Goal: Transaction & Acquisition: Purchase product/service

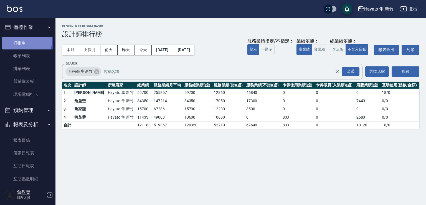
click at [20, 41] on link "打帳單" at bounding box center [27, 43] width 51 height 13
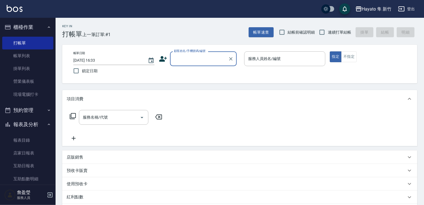
click at [202, 52] on label "顧客姓名/手機號碼/編號" at bounding box center [190, 51] width 32 height 4
click at [202, 54] on input "顧客姓名/手機號碼/編號" at bounding box center [198, 59] width 53 height 10
type input "ㄏㄨㄤ"
click at [182, 17] on div "Hayato 隼 [PERSON_NAME]出" at bounding box center [212, 9] width 424 height 18
click at [184, 21] on div "Key In 打帳單 上一筆訂單:#1 帳單速查 結帳前確認明細 連續打單結帳 掛單 結帳 明細" at bounding box center [236, 28] width 361 height 20
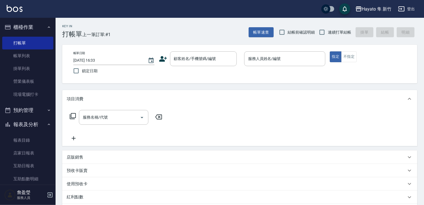
click at [208, 48] on div "帳單日期 [DATE] 16:33 鎖定日期 顧客姓名/手機號碼/編號 顧客姓名/手機號碼/編號 服務人員姓名/編號 服務人員姓名/編號 指定 不指定" at bounding box center [239, 64] width 355 height 39
click at [203, 54] on div "顧客姓名/手機號碼/編號" at bounding box center [203, 58] width 67 height 15
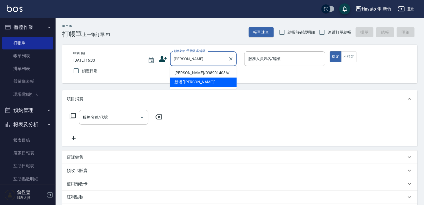
click at [198, 77] on li "[PERSON_NAME]/0989014036/" at bounding box center [203, 72] width 67 height 9
type input "[PERSON_NAME]/0989014036/"
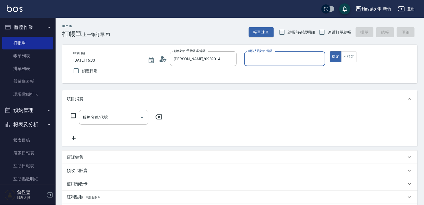
type input "[PERSON_NAME](無代號)"
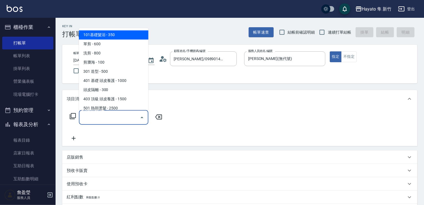
click at [132, 117] on input "服務名稱/代號" at bounding box center [109, 117] width 56 height 10
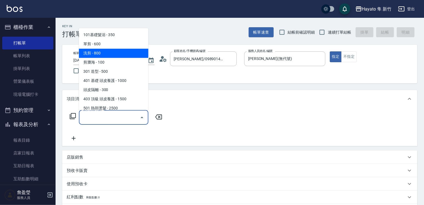
click at [125, 54] on span "洗剪 - 800" at bounding box center [113, 53] width 69 height 9
type input "洗剪(201)"
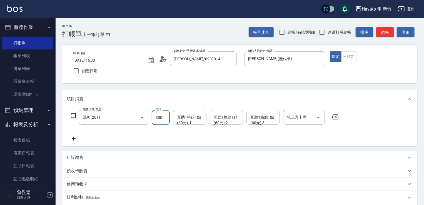
click at [164, 120] on input "800" at bounding box center [161, 117] width 18 height 15
type input "700"
click at [77, 139] on icon at bounding box center [74, 138] width 14 height 7
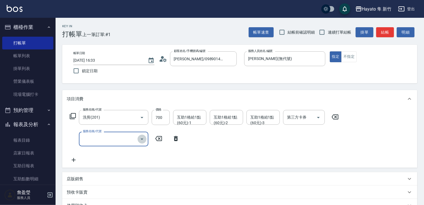
click at [143, 136] on icon "Open" at bounding box center [142, 139] width 7 height 7
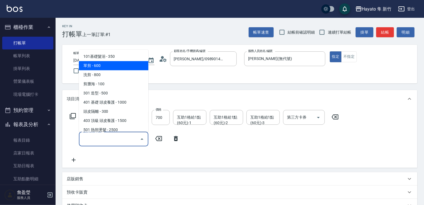
click at [139, 66] on span "單剪 - 600" at bounding box center [113, 65] width 69 height 9
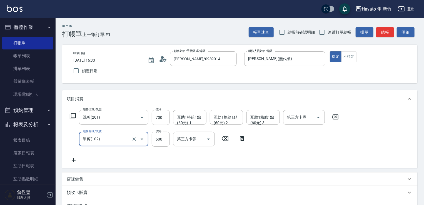
type input "單剪(102)"
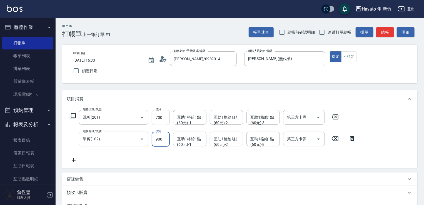
type input "900"
click at [162, 117] on input "700" at bounding box center [161, 117] width 18 height 15
type input "800"
click at [355, 142] on icon at bounding box center [352, 138] width 14 height 7
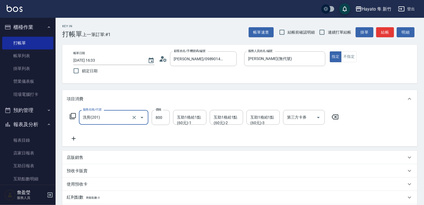
click at [73, 138] on icon at bounding box center [74, 139] width 4 height 4
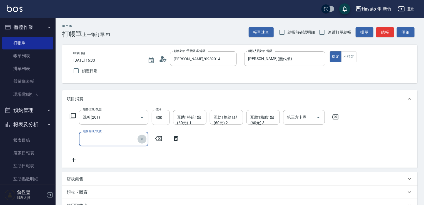
click at [142, 141] on icon "Open" at bounding box center [142, 139] width 7 height 7
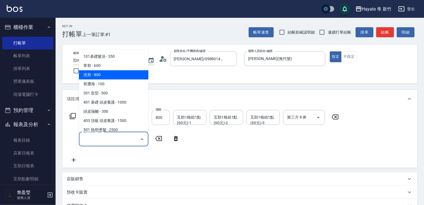
click at [136, 74] on span "洗剪 - 800" at bounding box center [113, 74] width 69 height 9
type input "洗剪(201)"
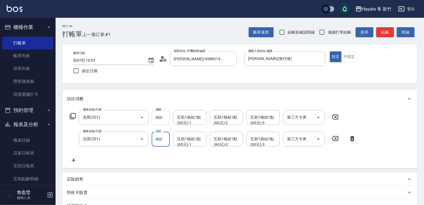
click at [164, 119] on input "800" at bounding box center [161, 117] width 18 height 15
type input "900"
click at [121, 141] on input "洗剪(201)" at bounding box center [105, 139] width 49 height 10
click at [167, 139] on input "800" at bounding box center [161, 139] width 18 height 15
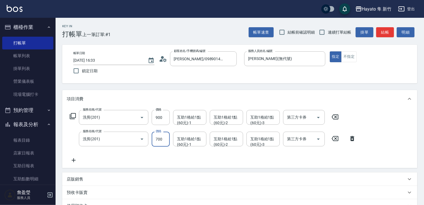
type input "700"
click at [166, 157] on div "服務名稱/代號 洗剪(201) 服務名稱/代號 價格 900 價格 互助1格給1點(60元)-1 互助1格給1點(60元)-1 互助1格給1點(60元)-2 …" at bounding box center [213, 137] width 292 height 54
click at [140, 116] on icon "Open" at bounding box center [142, 117] width 7 height 7
click at [143, 119] on icon "Open" at bounding box center [142, 117] width 7 height 7
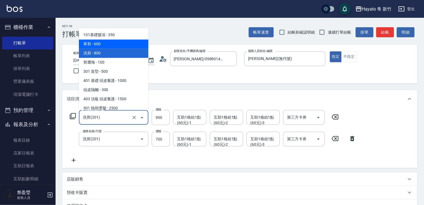
click at [128, 42] on span "單剪 - 600" at bounding box center [113, 43] width 69 height 9
type input "單剪(102)"
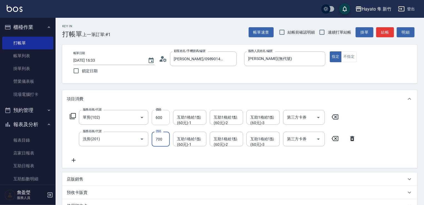
click at [162, 117] on input "600" at bounding box center [161, 117] width 18 height 15
click at [144, 110] on div at bounding box center [138, 117] width 16 height 15
click at [156, 113] on input "600" at bounding box center [161, 117] width 18 height 15
click at [164, 113] on input "600" at bounding box center [161, 117] width 18 height 15
type input "900"
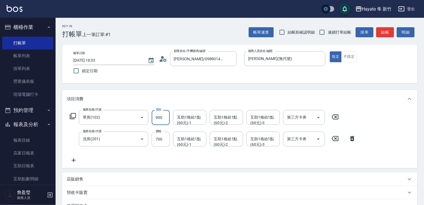
click at [193, 154] on div "服務名稱/代號 單剪(102) 服務名稱/代號 價格 900 價格 互助1格給1點(60元)-1 互助1格給1點(60元)-1 互助1格給1點(60元)-2 …" at bounding box center [213, 137] width 292 height 54
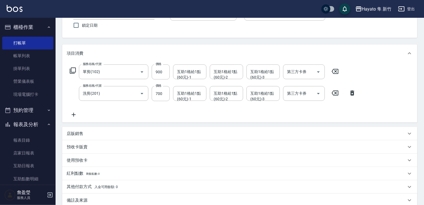
scroll to position [83, 0]
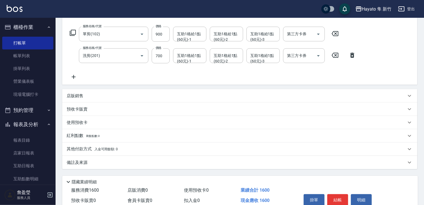
click at [179, 162] on div "備註及來源" at bounding box center [236, 163] width 339 height 6
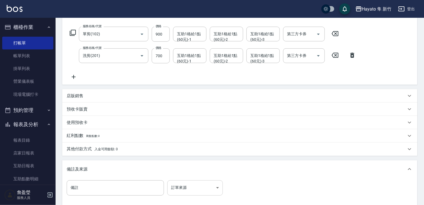
click at [201, 195] on body "Hayato 隼 新竹 登出 櫃檯作業 打帳單 帳單列表 掛單列表 營業儀表板 現場電腦打卡 預約管理 預約管理 報表及分析 報表目錄 店家日報表 互助日報表…" at bounding box center [212, 92] width 424 height 350
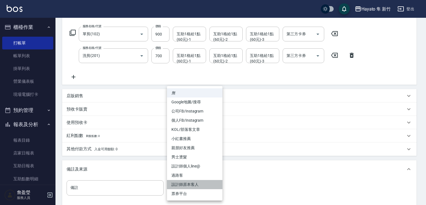
click at [200, 185] on li "設計師原本客人" at bounding box center [195, 184] width 56 height 9
type input "設計師原本客人"
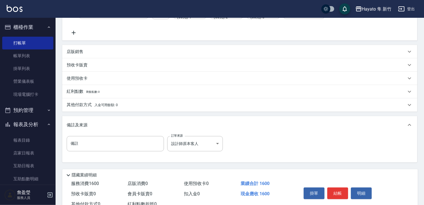
scroll to position [139, 0]
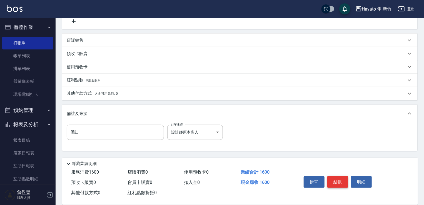
click at [337, 185] on button "結帳" at bounding box center [337, 182] width 21 height 12
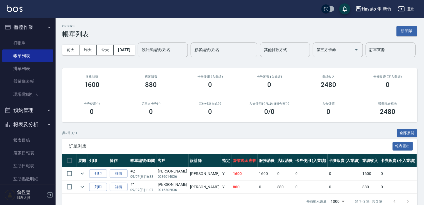
scroll to position [32, 0]
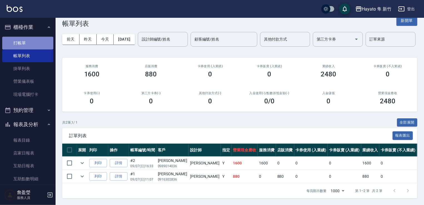
click at [37, 44] on link "打帳單" at bounding box center [27, 43] width 51 height 13
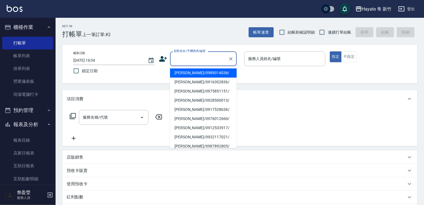
click at [198, 56] on input "顧客姓名/手機號碼/編號" at bounding box center [198, 59] width 53 height 10
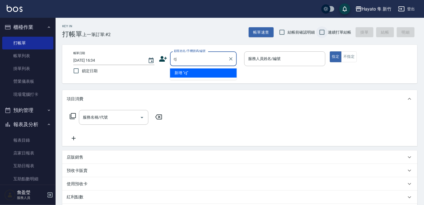
type input "c"
click at [195, 61] on input "[PERSON_NAME]" at bounding box center [198, 59] width 53 height 10
click at [197, 59] on input "黃o" at bounding box center [198, 59] width 53 height 10
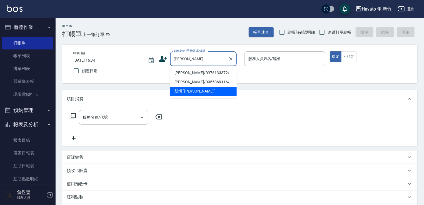
click at [205, 76] on li "[PERSON_NAME]/0976133372/" at bounding box center [203, 72] width 67 height 9
type input "[PERSON_NAME]/0976133372/"
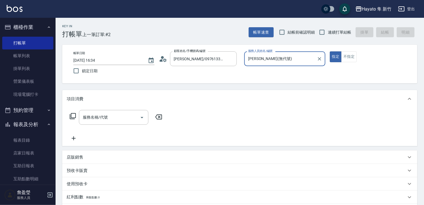
type input "[PERSON_NAME](無代號)"
click at [125, 110] on div "服務名稱/代號" at bounding box center [113, 117] width 69 height 15
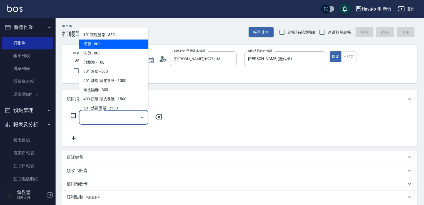
click at [119, 39] on span "單剪 - 600" at bounding box center [113, 43] width 69 height 9
type input "單剪(102)"
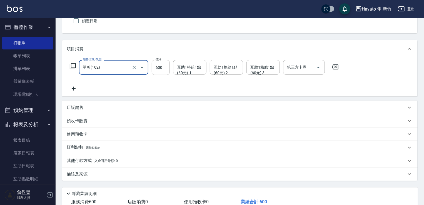
scroll to position [88, 0]
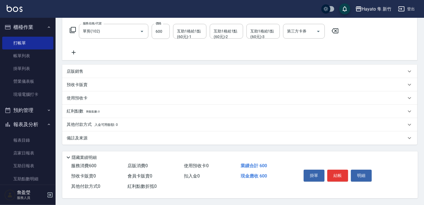
click at [78, 124] on p "其他付款方式 入金可用餘額: 0" at bounding box center [92, 125] width 51 height 6
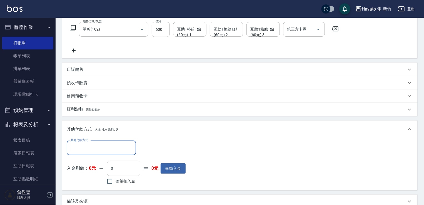
scroll to position [0, 0]
click at [85, 143] on input "其他付款方式" at bounding box center [101, 148] width 64 height 10
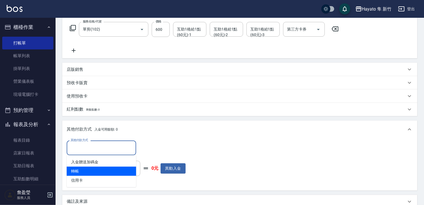
click at [90, 174] on span "轉帳" at bounding box center [101, 171] width 69 height 9
type input "轉帳"
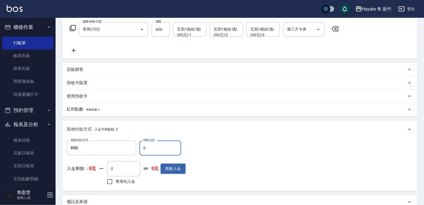
drag, startPoint x: 147, startPoint y: 149, endPoint x: 141, endPoint y: 145, distance: 6.9
click at [141, 145] on input "0" at bounding box center [160, 147] width 42 height 15
type input "600"
click at [245, 146] on div "其他付款方式 轉帳 其他付款方式 轉帳金額 600 轉帳金額 入金剩餘： 0元 0 ​ 整筆扣入金 0元 異動入金" at bounding box center [240, 163] width 346 height 46
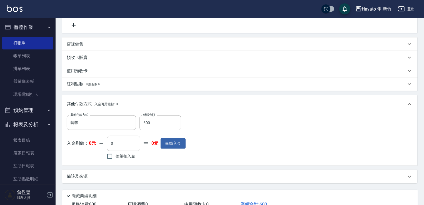
scroll to position [144, 0]
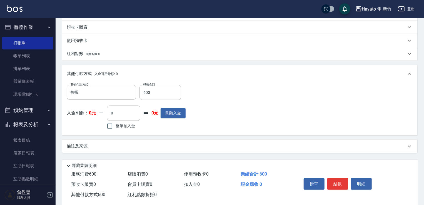
click at [240, 148] on div "備註及來源" at bounding box center [236, 146] width 339 height 6
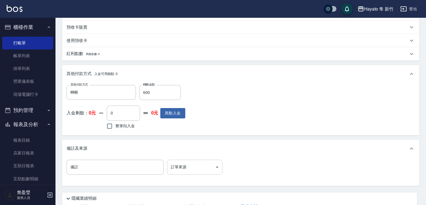
click at [179, 171] on body "Hayato 隼 新竹 登出 櫃檯作業 打帳單 帳單列表 掛單列表 營業儀表板 現場電腦打卡 預約管理 預約管理 報表及分析 報表目錄 店家日報表 互助日報表…" at bounding box center [213, 51] width 426 height 390
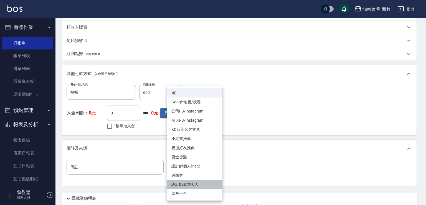
click at [183, 183] on li "設計師原本客人" at bounding box center [195, 184] width 56 height 9
type input "設計師原本客人"
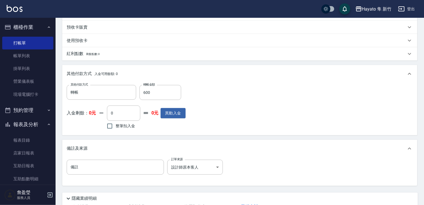
click at [307, 174] on div "備註 備註 訂單來源 設計師原本客人 設計師原本客人 訂單來源" at bounding box center [240, 171] width 346 height 22
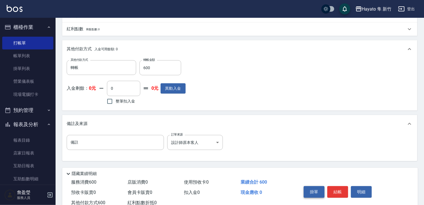
scroll to position [187, 0]
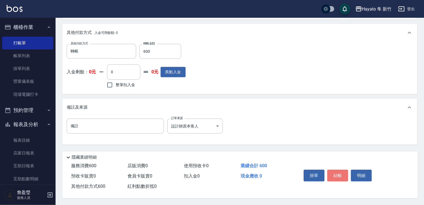
click at [341, 174] on button "結帳" at bounding box center [337, 176] width 21 height 12
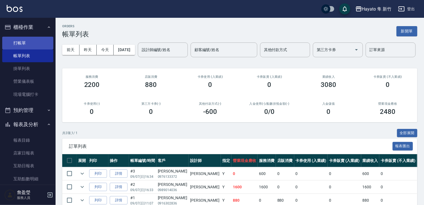
click at [27, 46] on link "打帳單" at bounding box center [27, 43] width 51 height 13
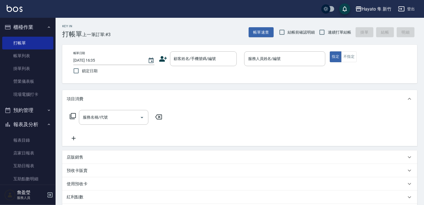
click at [164, 58] on icon at bounding box center [163, 59] width 8 height 8
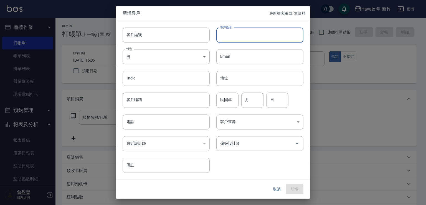
click at [248, 32] on input "客戶姓名" at bounding box center [260, 34] width 87 height 15
type input "[PERSON_NAME]"
click at [201, 55] on body "Hayato 隼 新竹 登出 櫃檯作業 打帳單 帳單列表 掛單列表 營業儀表板 現場電腦打卡 預約管理 預約管理 報表及分析 報表目錄 店家日報表 互助日報表…" at bounding box center [213, 145] width 426 height 291
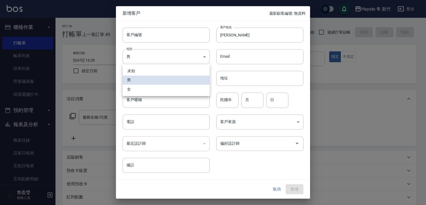
click at [187, 94] on ul "未知 男 女" at bounding box center [166, 80] width 87 height 32
click at [184, 88] on li "女" at bounding box center [166, 89] width 87 height 9
type input "[DEMOGRAPHIC_DATA]"
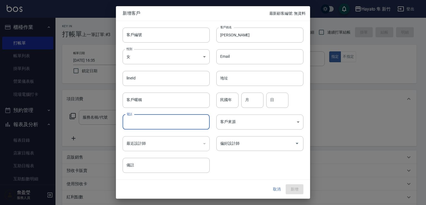
click at [173, 120] on input "電話" at bounding box center [166, 121] width 87 height 15
type input "0989111708"
click at [267, 124] on body "Hayato 隼 新竹 登出 櫃檯作業 打帳單 帳單列表 掛單列表 營業儀表板 現場電腦打卡 預約管理 預約管理 報表及分析 報表目錄 店家日報表 互助日報表…" at bounding box center [213, 145] width 426 height 291
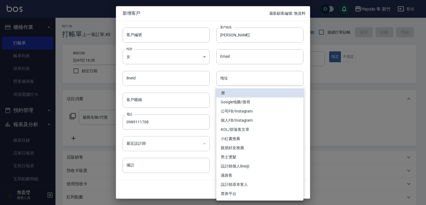
click at [252, 122] on li "個人FB/Instagram" at bounding box center [260, 120] width 87 height 9
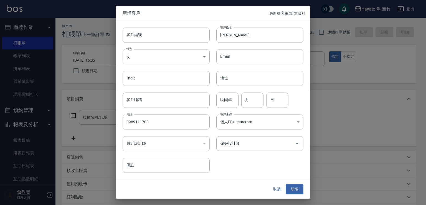
type input "個人FB/Instagram"
click at [237, 146] on input "偏好設計師" at bounding box center [256, 144] width 74 height 10
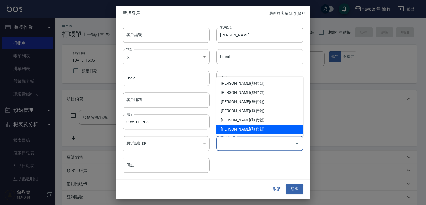
click at [244, 126] on li "[PERSON_NAME](無代號)" at bounding box center [260, 129] width 87 height 9
type input "詹盈瑩"
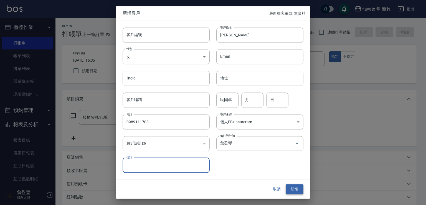
click at [294, 194] on button "新增" at bounding box center [295, 189] width 18 height 10
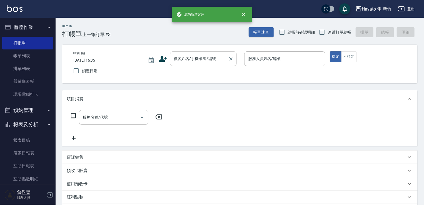
click at [180, 61] on input "顧客姓名/手機號碼/編號" at bounding box center [198, 59] width 53 height 10
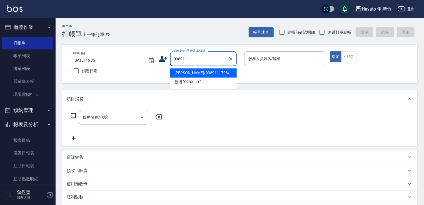
click at [191, 73] on li "[PERSON_NAME]/0989111708/" at bounding box center [203, 72] width 67 height 9
type input "[PERSON_NAME]/0989111708/"
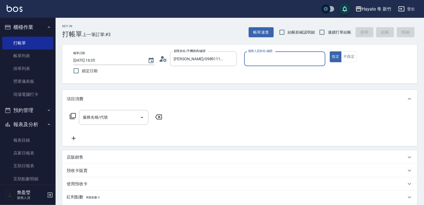
type input "[PERSON_NAME](無代號)"
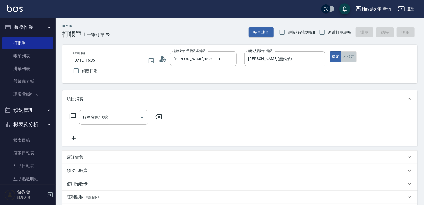
click at [345, 59] on button "不指定" at bounding box center [349, 56] width 16 height 11
